Goal: Information Seeking & Learning: Check status

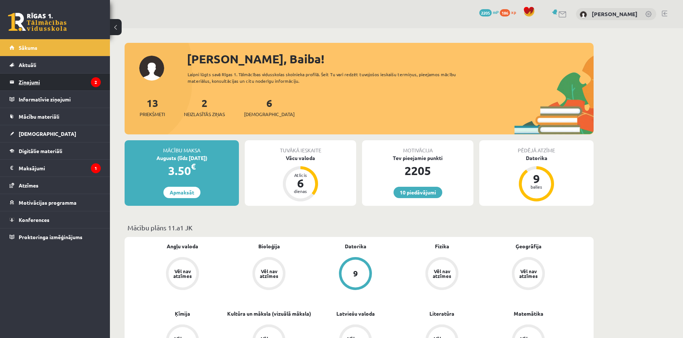
click at [30, 79] on legend "Ziņojumi 2" at bounding box center [60, 82] width 82 height 17
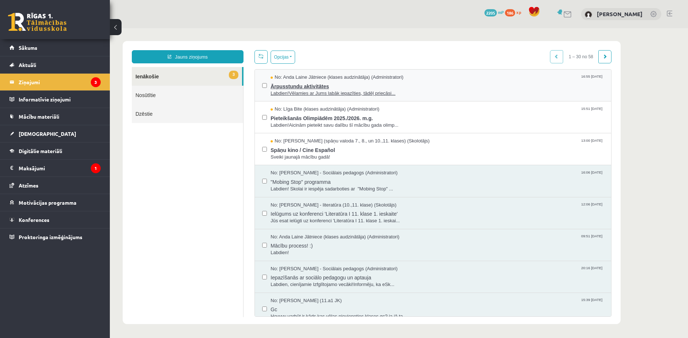
click at [298, 81] on span "Ārpusstundu aktivitātes" at bounding box center [437, 85] width 333 height 9
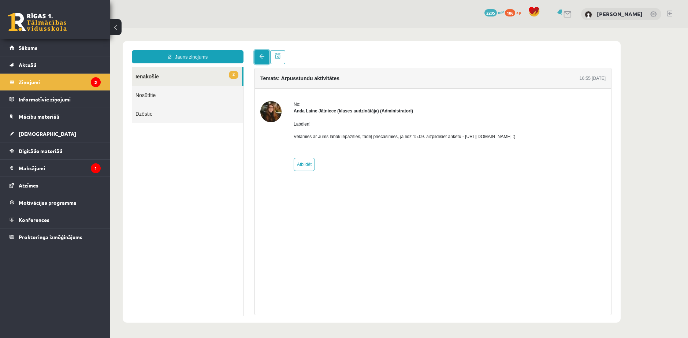
click at [261, 55] on span at bounding box center [261, 56] width 5 height 5
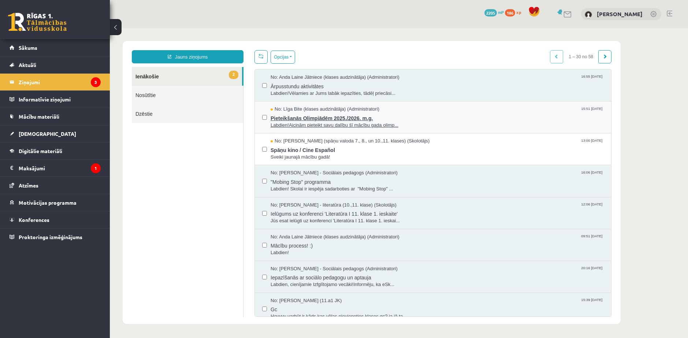
click at [303, 115] on span "Pieteikšanās Olimpiādēm 2025./2026. m.g." at bounding box center [437, 117] width 333 height 9
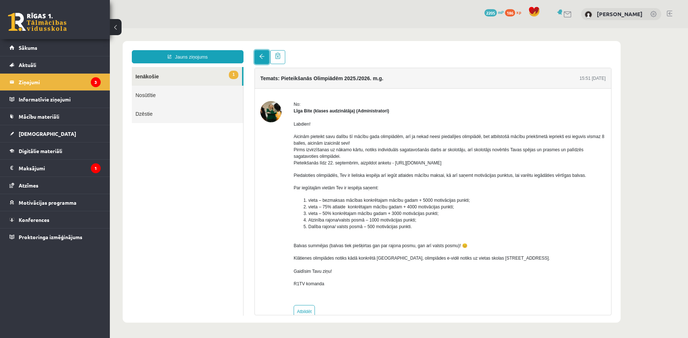
click at [257, 55] on link at bounding box center [262, 57] width 15 height 14
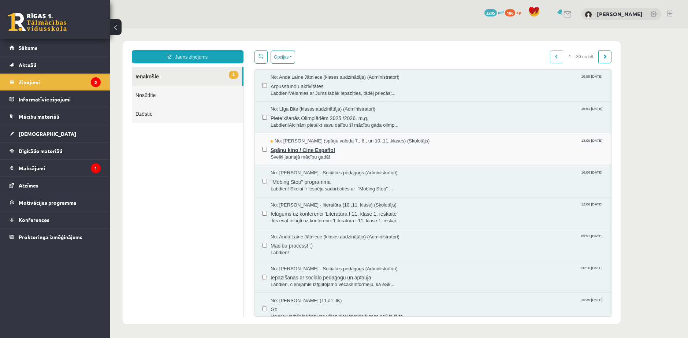
click at [307, 154] on span "Sveiki jaunajā mācību gadā!" at bounding box center [437, 157] width 333 height 7
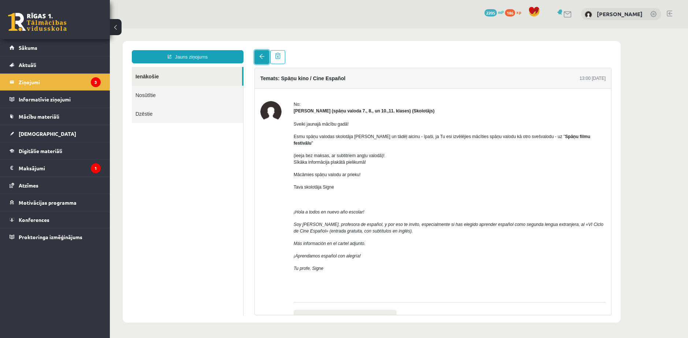
click at [263, 55] on span at bounding box center [261, 56] width 5 height 5
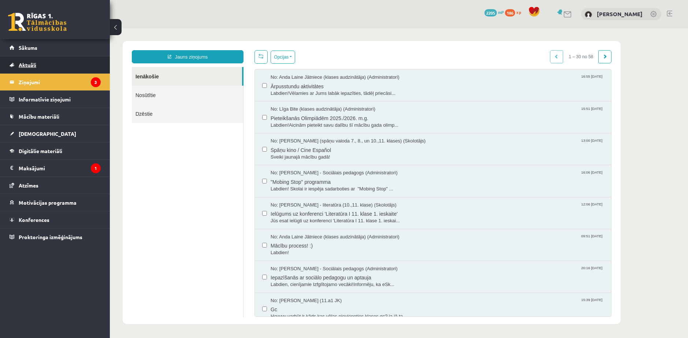
click at [23, 66] on span "Aktuāli" at bounding box center [28, 65] width 18 height 7
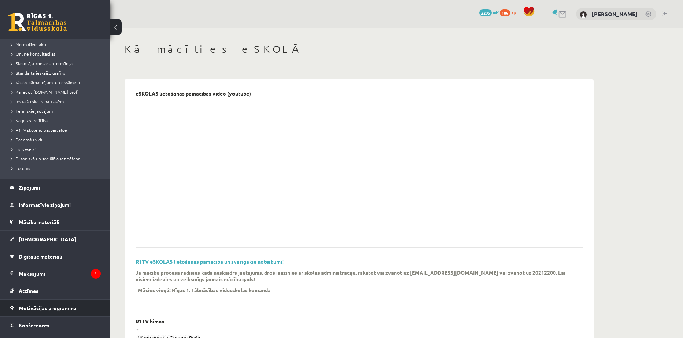
scroll to position [61, 0]
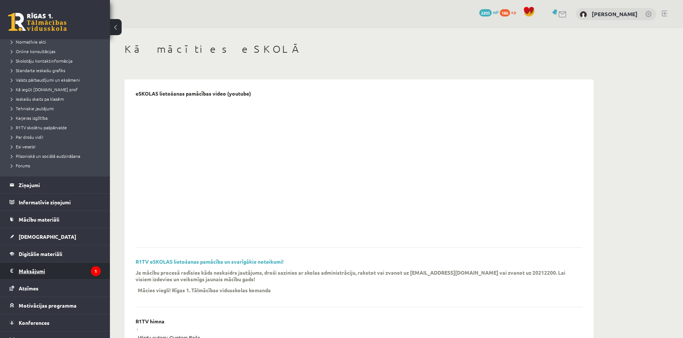
click at [34, 268] on legend "Maksājumi 1" at bounding box center [60, 271] width 82 height 17
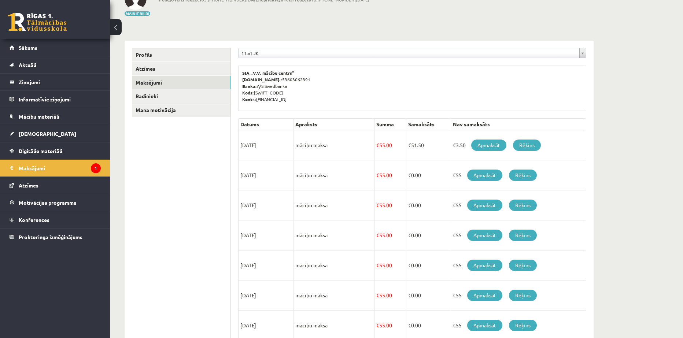
scroll to position [61, 0]
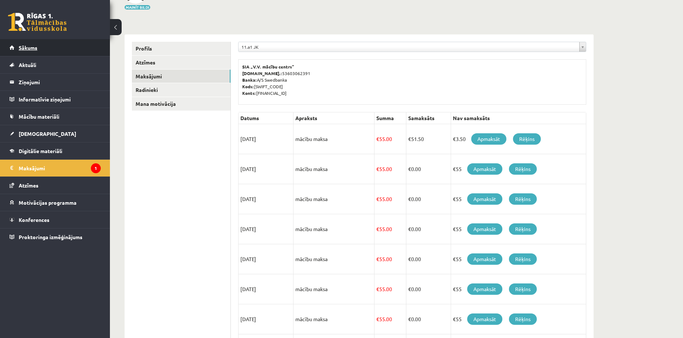
click at [22, 48] on span "Sākums" at bounding box center [28, 47] width 19 height 7
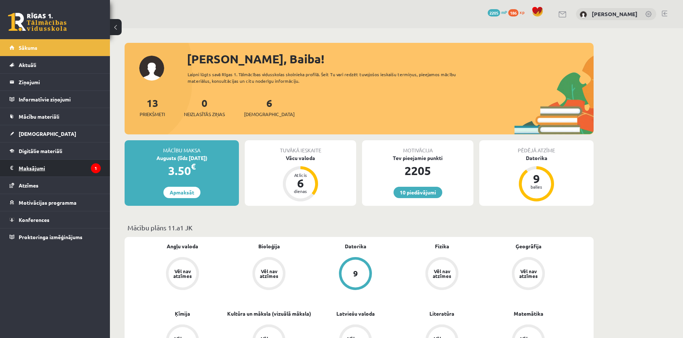
click at [34, 167] on legend "Maksājumi 1" at bounding box center [60, 168] width 82 height 17
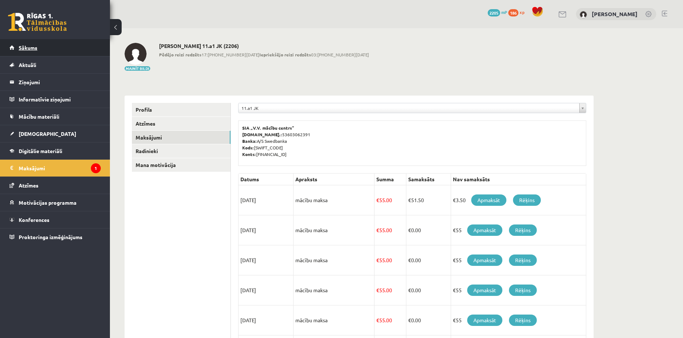
click at [27, 51] on link "Sākums" at bounding box center [55, 47] width 91 height 17
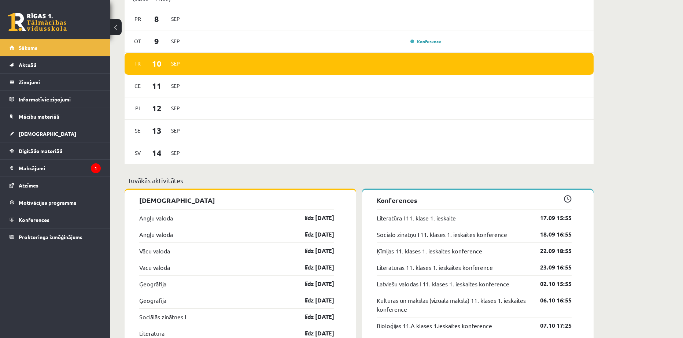
scroll to position [488, 0]
